Goal: Information Seeking & Learning: Learn about a topic

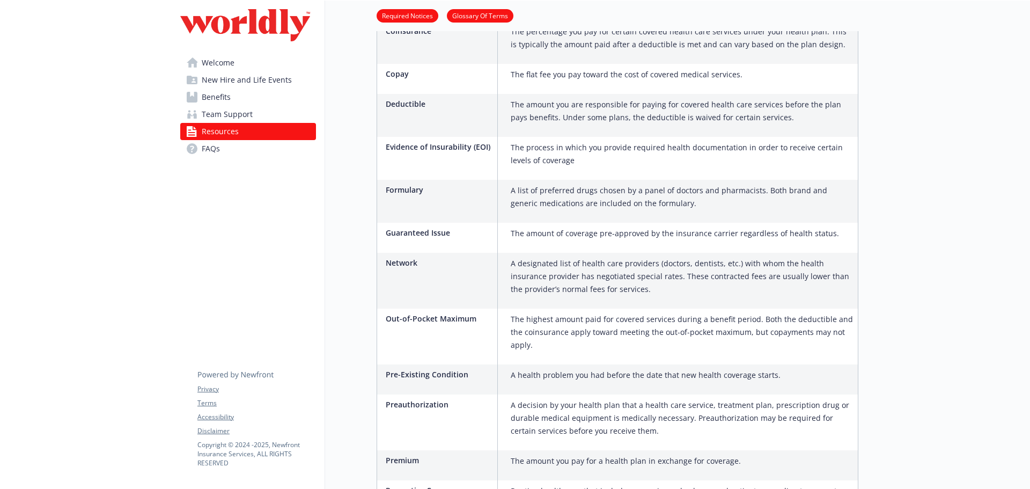
scroll to position [864, 0]
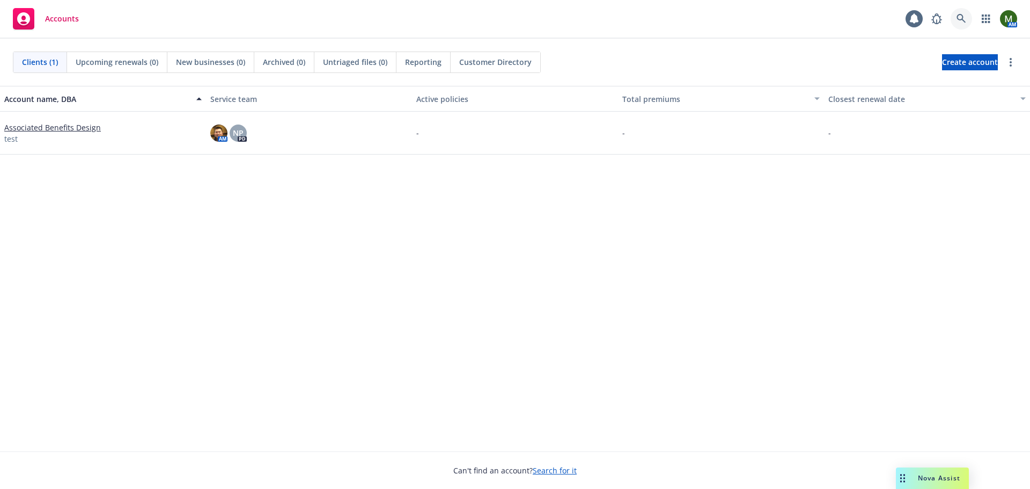
click at [960, 17] on icon at bounding box center [961, 19] width 10 height 10
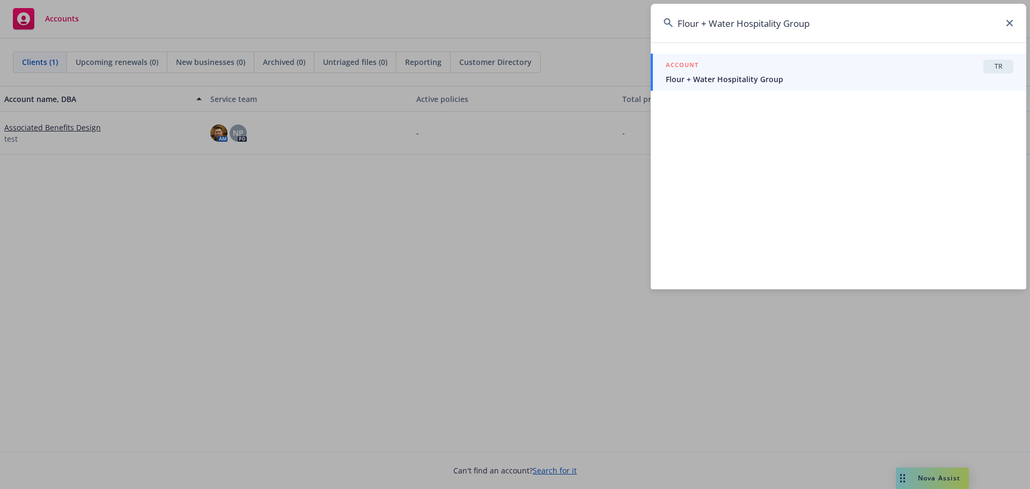
type input "Flour + Water Hospitality Group"
click at [799, 75] on span "Flour + Water Hospitality Group" at bounding box center [840, 78] width 348 height 11
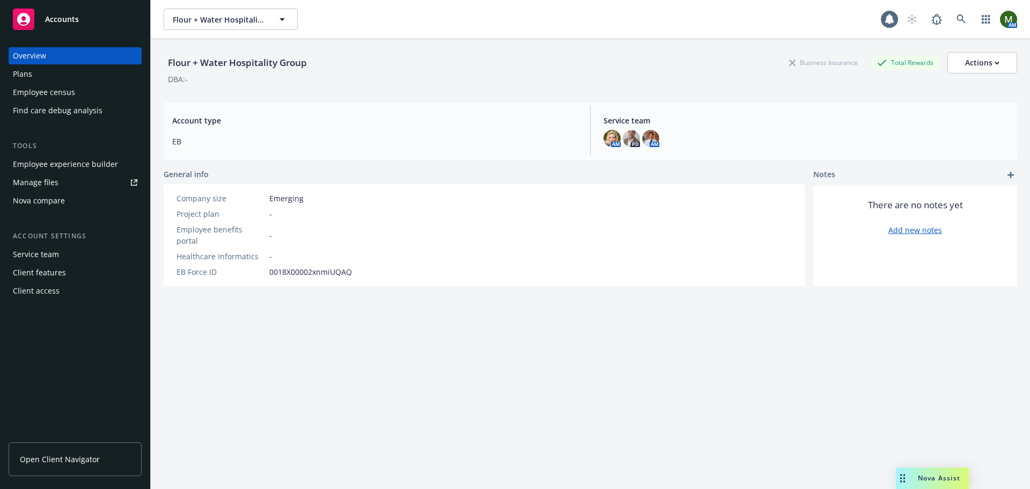
click at [77, 160] on div "Employee experience builder" at bounding box center [65, 164] width 105 height 17
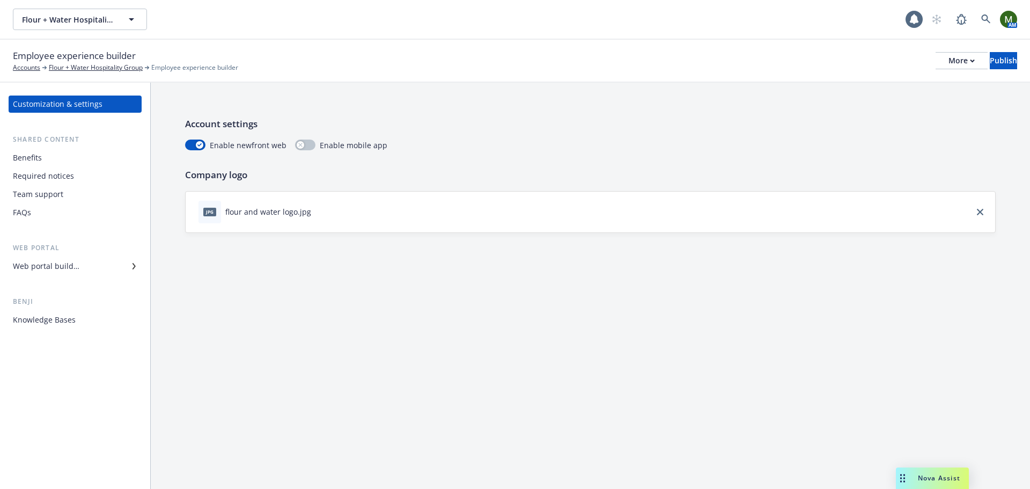
click at [75, 160] on div "Benefits" at bounding box center [75, 157] width 124 height 17
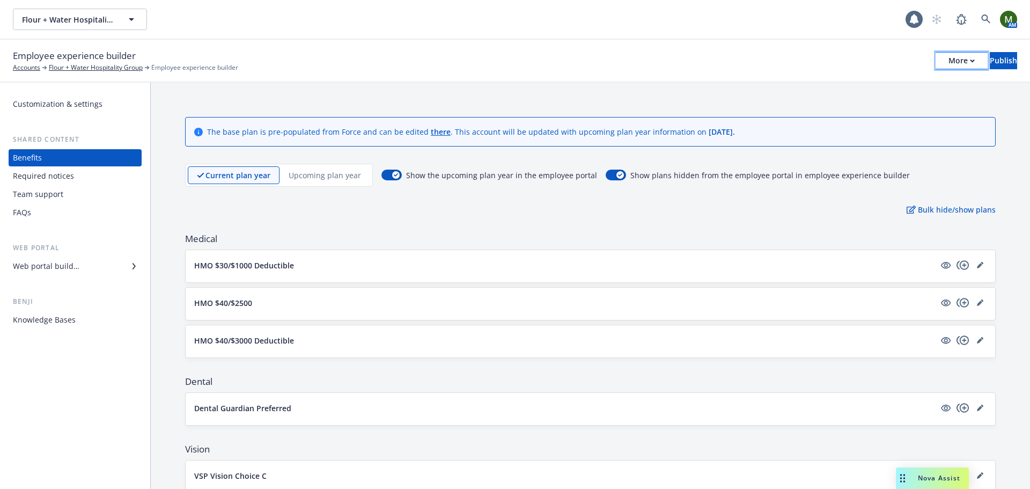
click at [948, 57] on div "More" at bounding box center [961, 61] width 26 height 16
click at [904, 82] on link "Copy preview link" at bounding box center [872, 84] width 159 height 21
click at [358, 46] on div "Employee experience builder Accounts Flour + Water Hospitality Group Employee e…" at bounding box center [515, 61] width 1030 height 43
click at [970, 60] on icon "button" at bounding box center [972, 61] width 5 height 4
click at [917, 87] on link "Copy preview link" at bounding box center [872, 84] width 159 height 21
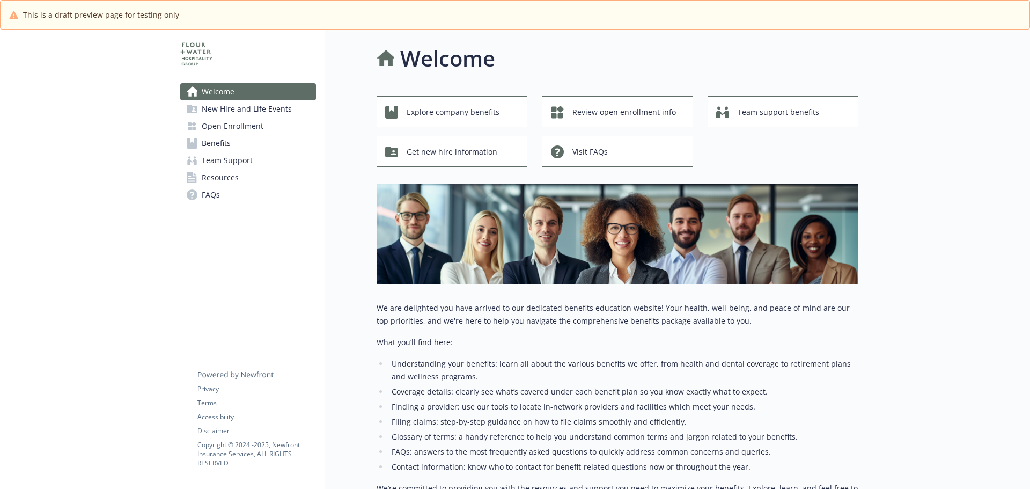
click at [235, 141] on link "Benefits" at bounding box center [248, 143] width 136 height 17
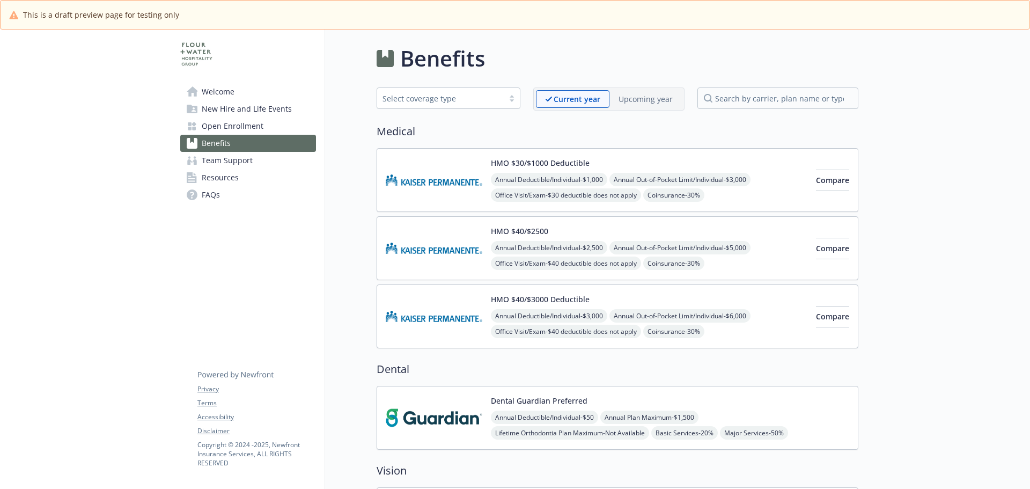
click at [436, 172] on img at bounding box center [434, 180] width 97 height 46
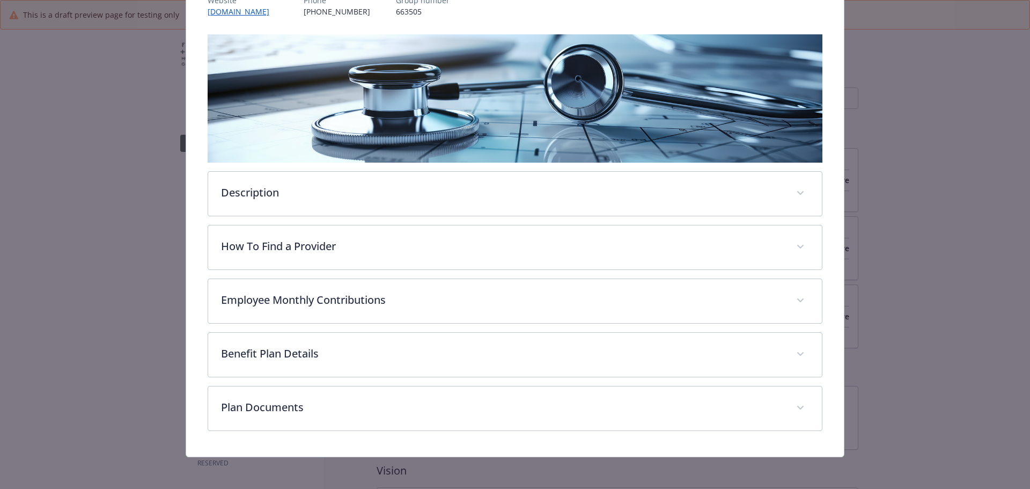
scroll to position [148, 0]
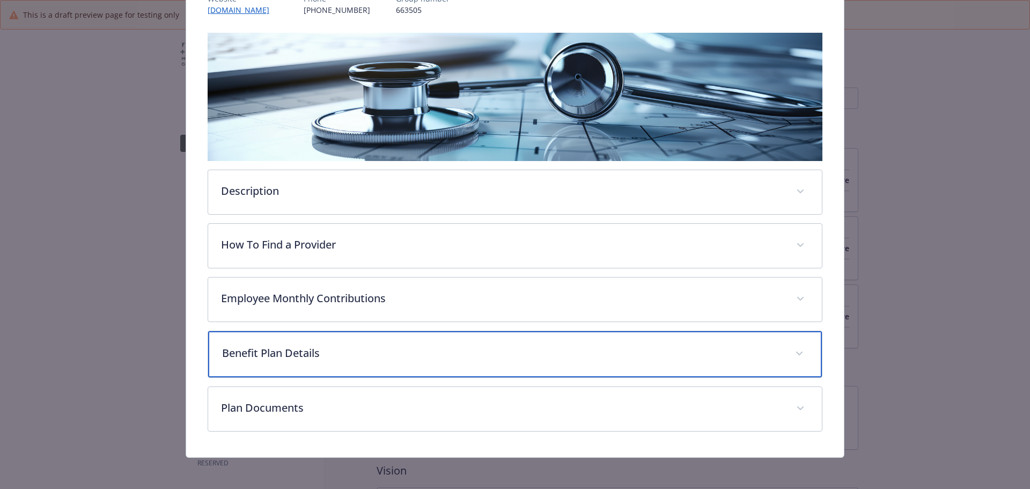
click at [257, 342] on div "Benefit Plan Details" at bounding box center [515, 354] width 614 height 46
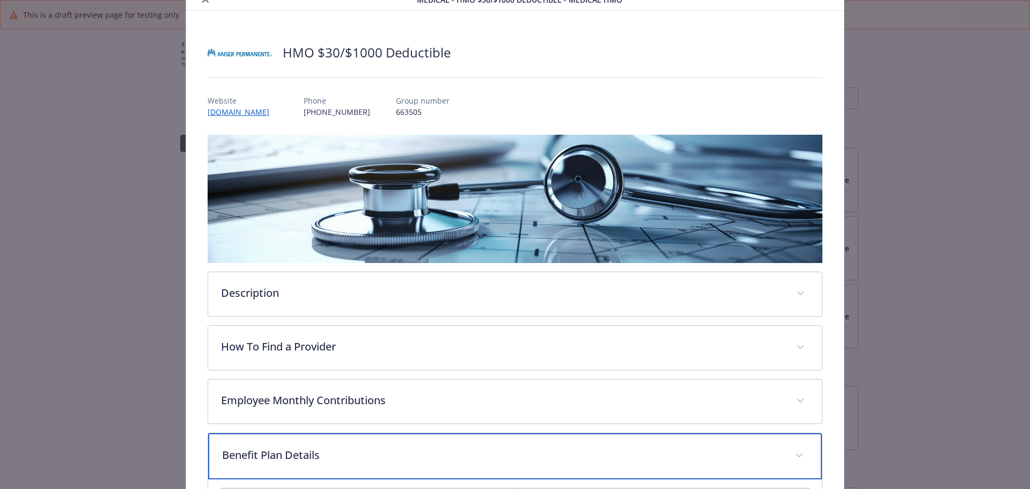
scroll to position [41, 0]
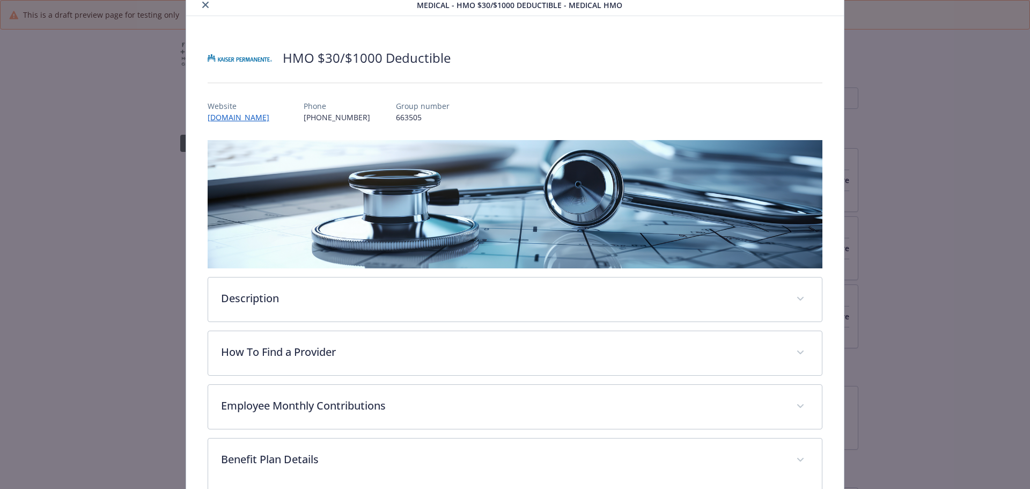
click at [205, 8] on button "close" at bounding box center [205, 4] width 13 height 13
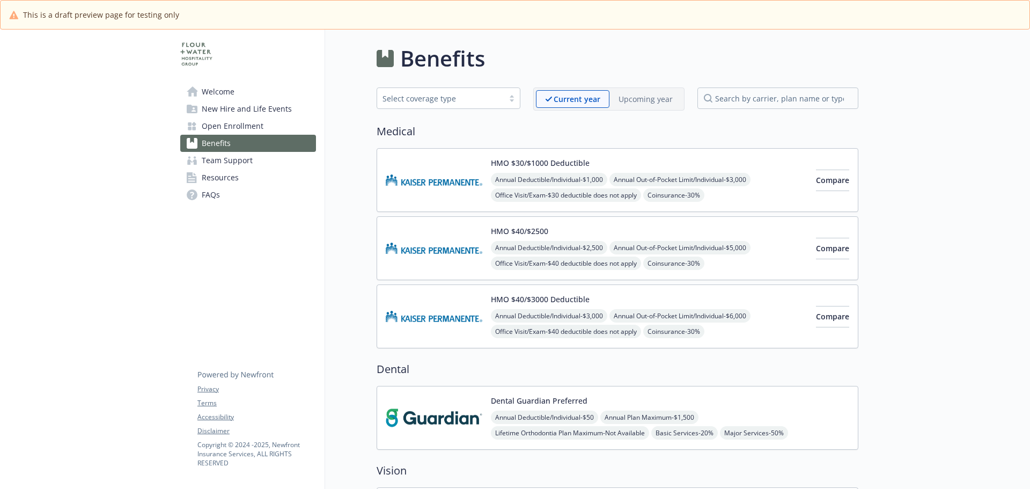
click at [635, 95] on p "Upcoming year" at bounding box center [645, 98] width 54 height 11
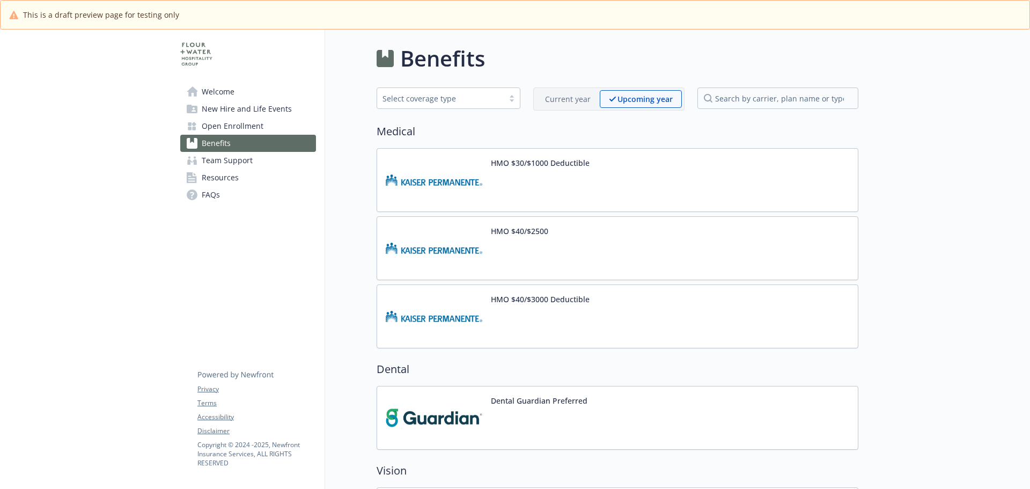
click at [562, 95] on p "Current year" at bounding box center [568, 98] width 46 height 11
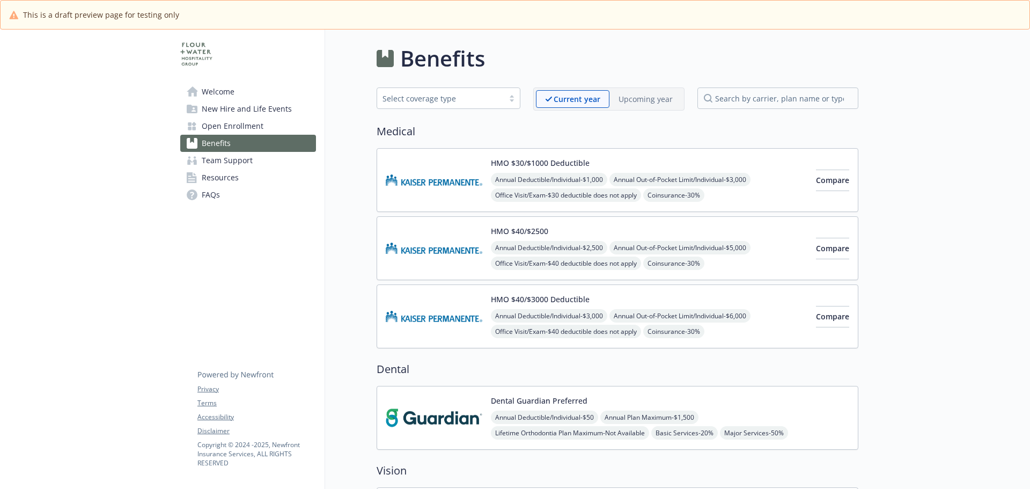
click at [655, 101] on p "Upcoming year" at bounding box center [645, 98] width 54 height 11
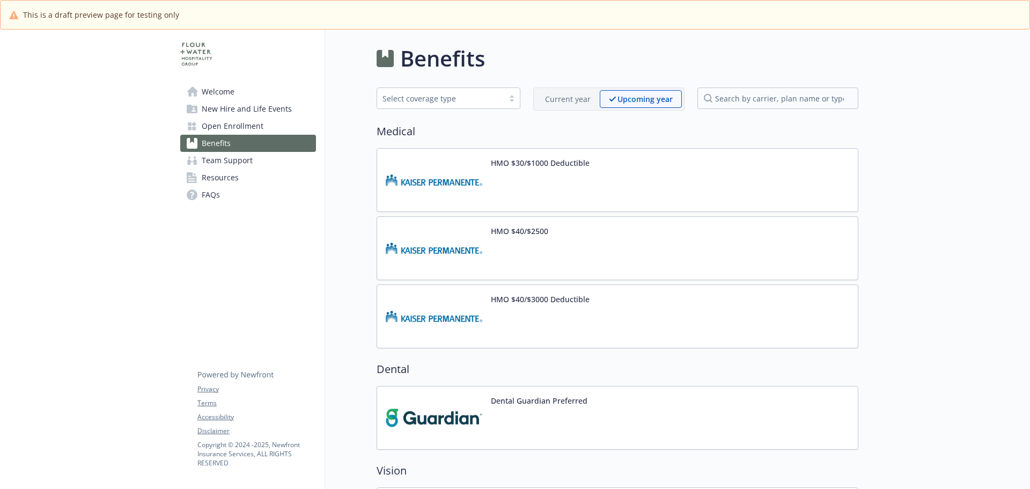
click at [561, 95] on p "Current year" at bounding box center [568, 98] width 46 height 11
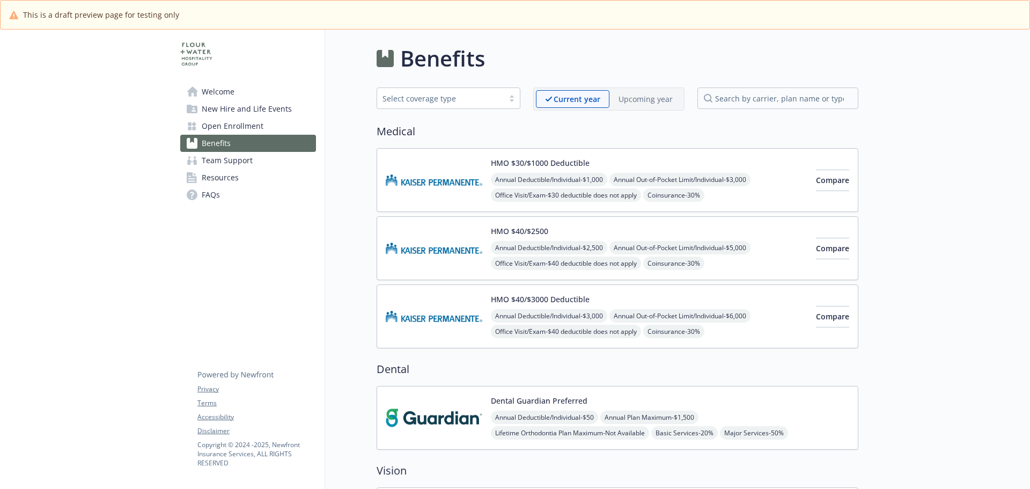
click at [645, 101] on p "Upcoming year" at bounding box center [645, 98] width 54 height 11
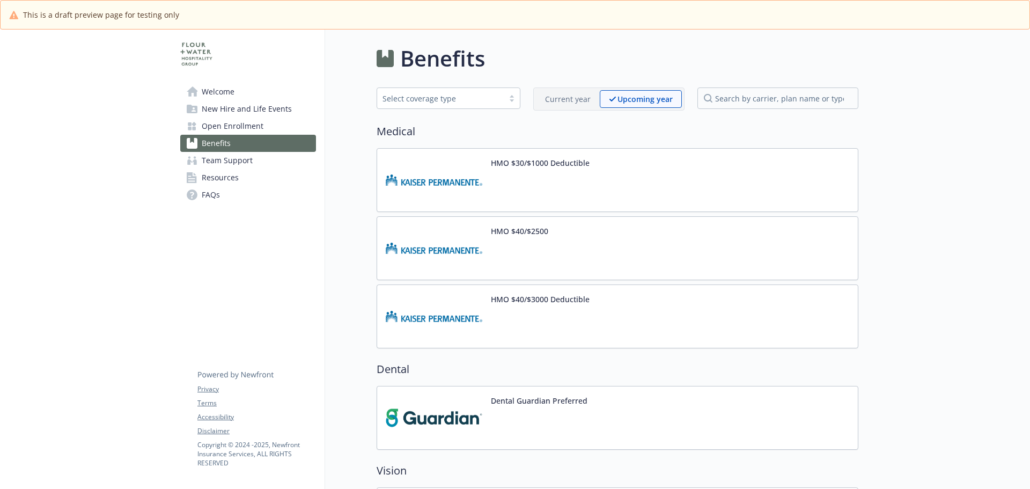
click at [562, 179] on div at bounding box center [540, 188] width 99 height 30
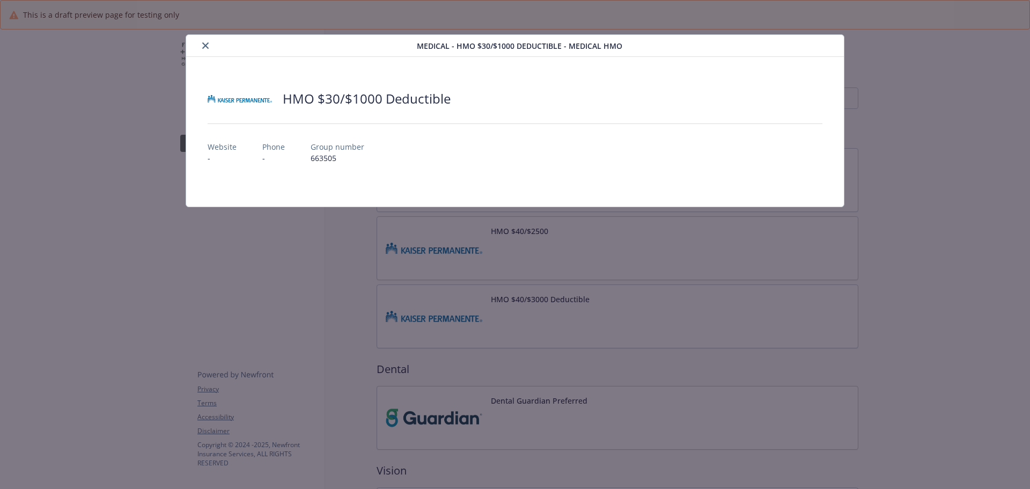
click at [202, 47] on icon "close" at bounding box center [205, 45] width 6 height 6
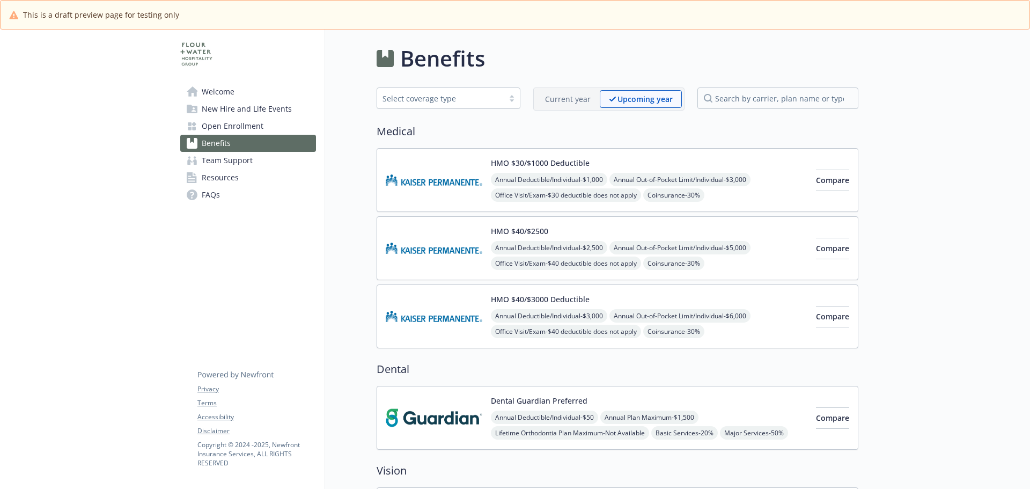
click at [569, 100] on p "Current year" at bounding box center [568, 98] width 46 height 11
click at [639, 100] on p "Upcoming year" at bounding box center [645, 98] width 54 height 11
click at [938, 262] on div at bounding box center [944, 430] width 172 height 801
click at [925, 247] on div at bounding box center [944, 430] width 172 height 801
